Goal: Check status: Check status

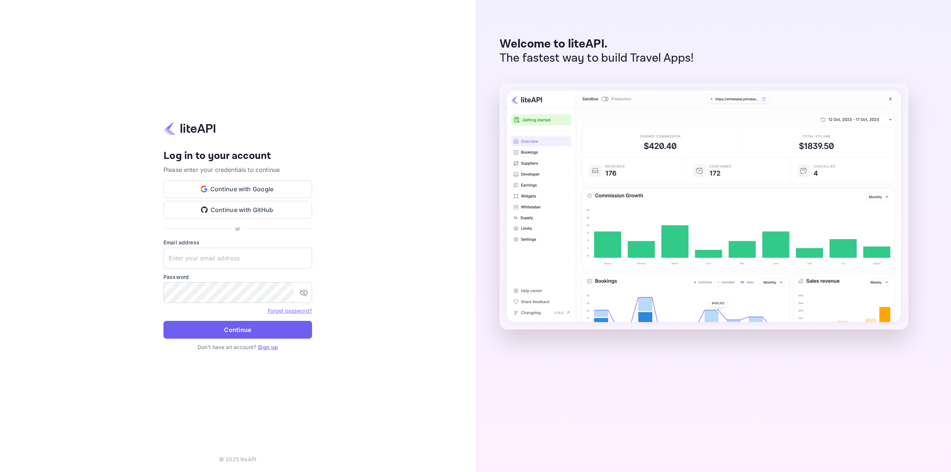
type input "nuiteedirectcug@hotelogical.com"
click at [230, 334] on button "Continue" at bounding box center [237, 330] width 149 height 18
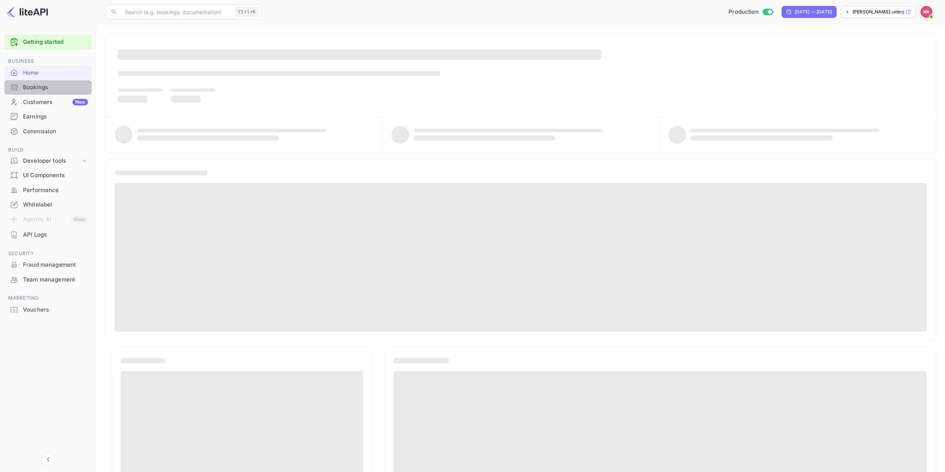
click at [34, 87] on div "Bookings" at bounding box center [55, 87] width 65 height 9
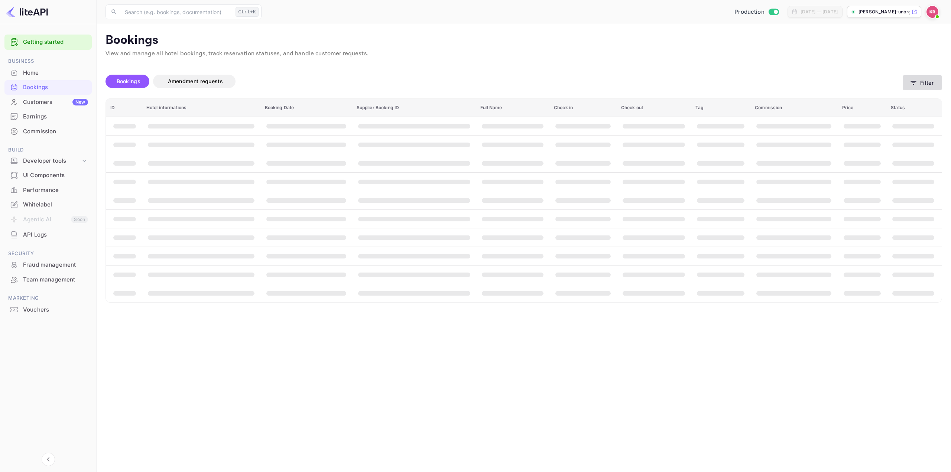
click at [931, 81] on button "Filter" at bounding box center [922, 82] width 39 height 15
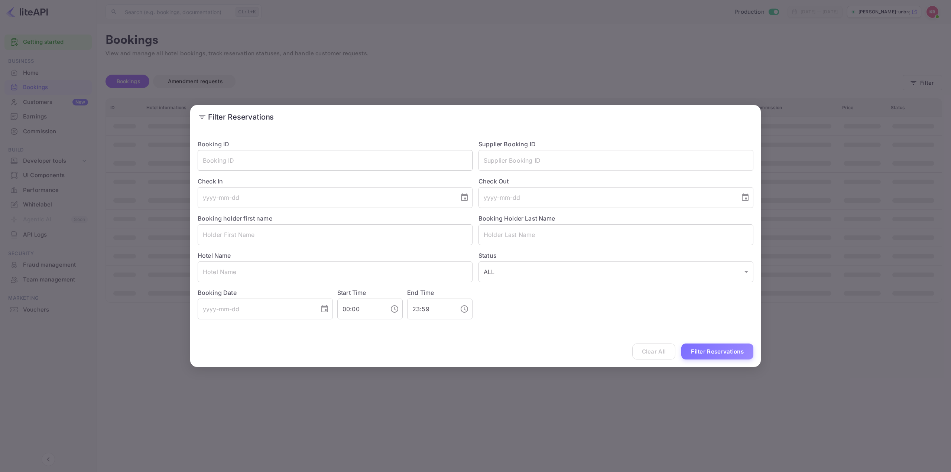
click at [282, 160] on input "text" at bounding box center [335, 160] width 275 height 21
paste input "YT817cKmd"
click at [204, 158] on input "YT817cKmd" at bounding box center [335, 160] width 275 height 21
click at [261, 159] on input "YT817cKmd" at bounding box center [335, 160] width 275 height 21
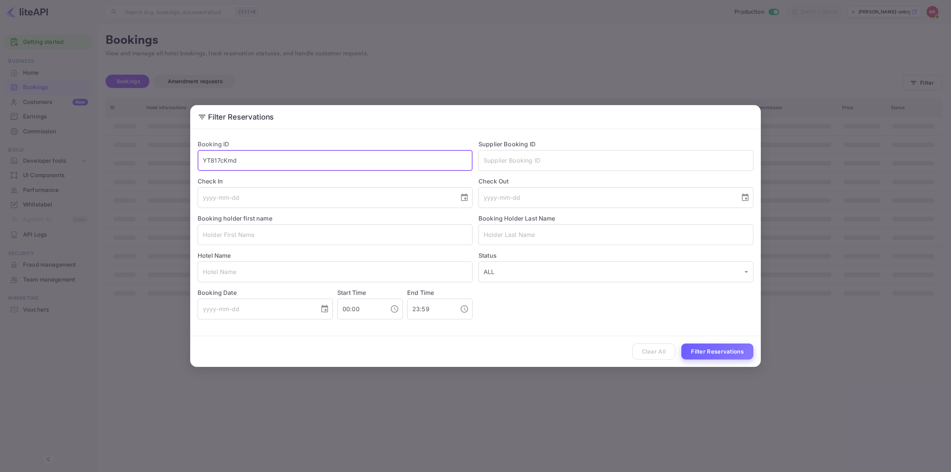
type input "YT817cKmd"
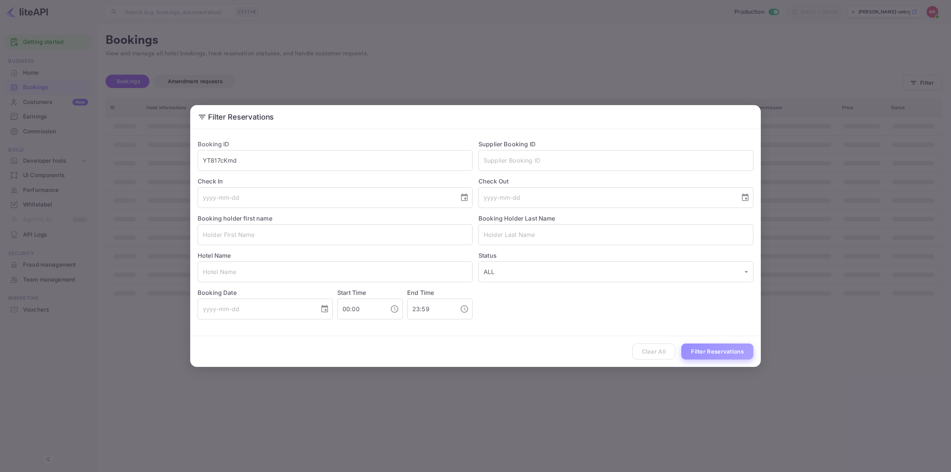
click at [722, 353] on button "Filter Reservations" at bounding box center [717, 352] width 72 height 16
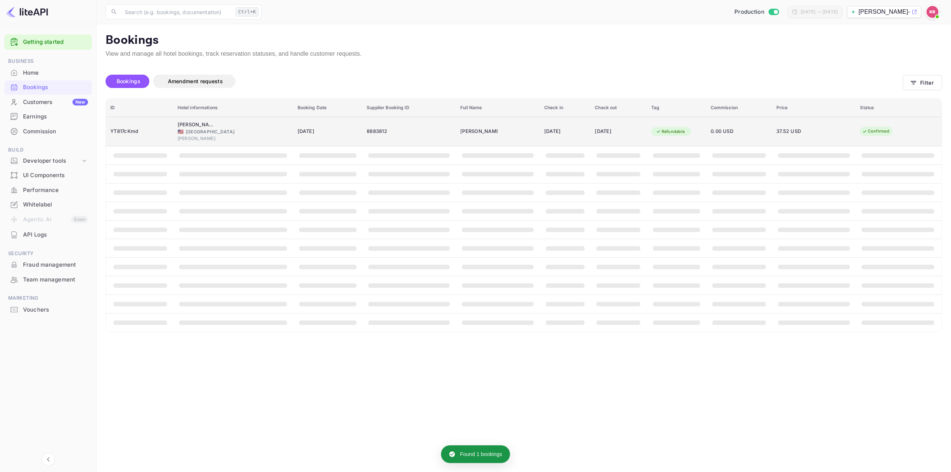
click at [438, 133] on div "8883812" at bounding box center [409, 132] width 85 height 12
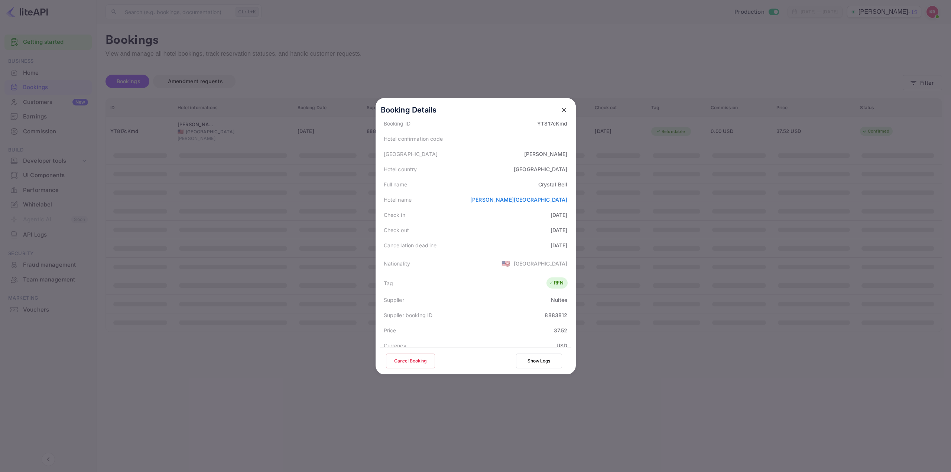
scroll to position [111, 0]
